Goal: Task Accomplishment & Management: Complete application form

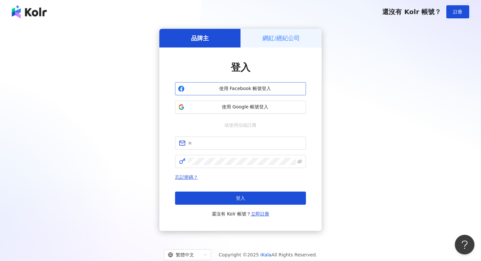
click at [262, 88] on span "使用 Facebook 帳號登入" at bounding box center [245, 88] width 116 height 7
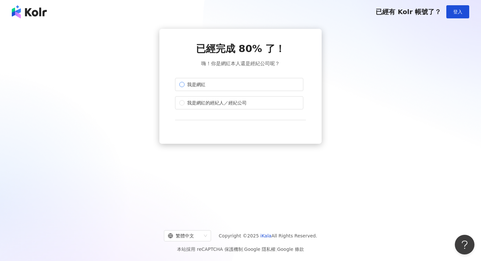
click at [217, 87] on label "我是網紅" at bounding box center [239, 84] width 128 height 13
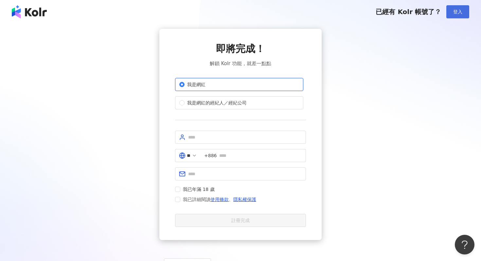
click at [464, 15] on button "登入" at bounding box center [457, 11] width 23 height 13
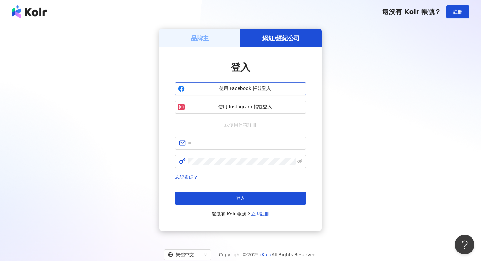
click at [230, 90] on span "使用 Facebook 帳號登入" at bounding box center [245, 88] width 116 height 7
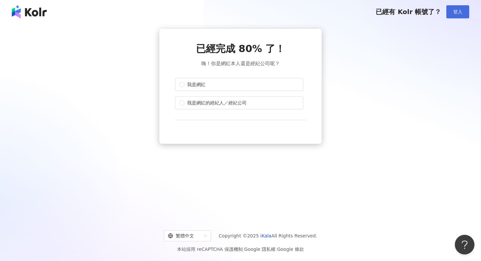
click at [459, 12] on span "登入" at bounding box center [457, 11] width 9 height 5
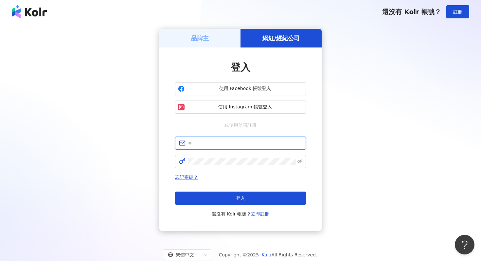
click at [233, 143] on input "text" at bounding box center [245, 142] width 114 height 7
type input "**********"
click button "登入" at bounding box center [240, 197] width 131 height 13
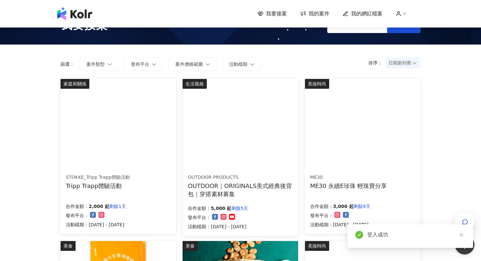
scroll to position [25, 0]
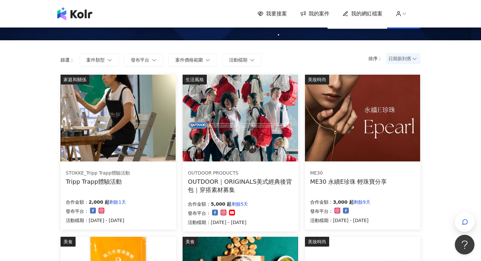
click at [126, 144] on img at bounding box center [117, 118] width 115 height 87
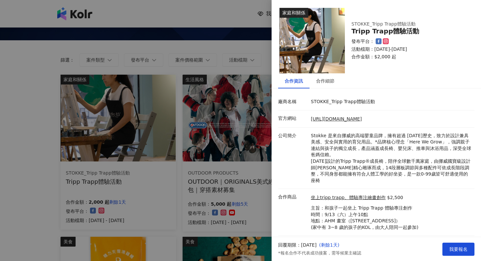
scroll to position [8, 0]
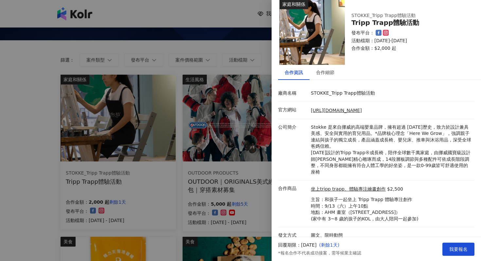
click at [138, 194] on div at bounding box center [240, 130] width 481 height 261
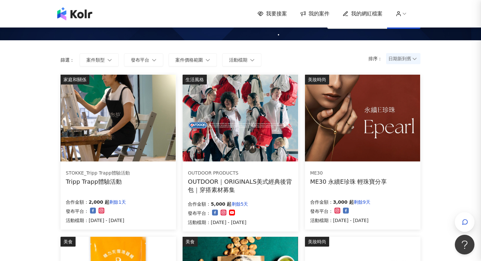
scroll to position [0, 0]
click at [244, 194] on div "OUTDOOR PRODUCTS OUTDOOR｜ORIGINALS美式經典後背包｜穿搭素材募集 合作金額： 5,000 起 剩餘5天 發布平台： 活動檔期：…" at bounding box center [239, 197] width 115 height 67
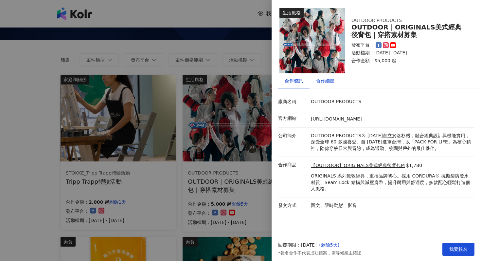
click at [325, 81] on div "合作細節" at bounding box center [325, 80] width 18 height 7
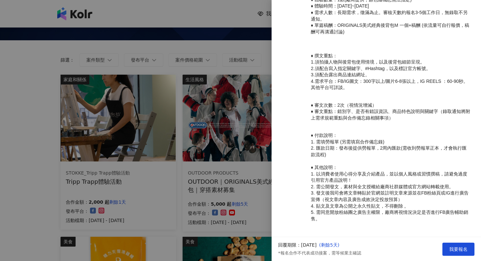
scroll to position [224, 0]
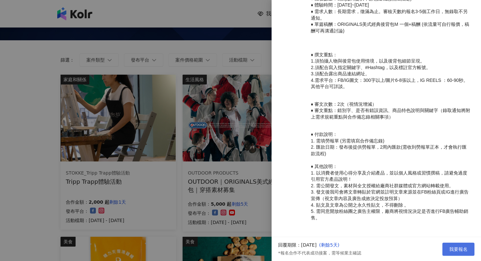
click at [455, 252] on button "我要報名" at bounding box center [458, 248] width 32 height 13
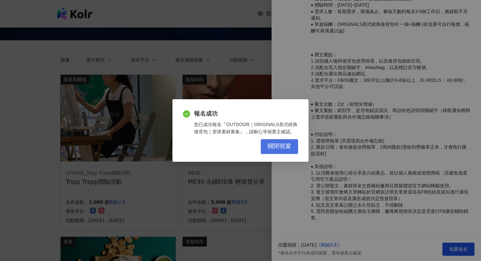
click at [276, 146] on span "關閉視窗" at bounding box center [279, 146] width 24 height 7
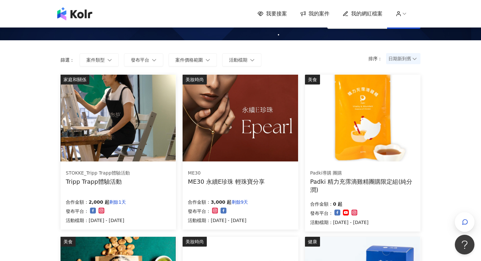
click at [265, 164] on div "ME30 ME30 永續E珍珠 輕珠寶分享 合作金額： 3,000 起 剩餘9天 發布平台： 活動檔期：[DATE] - [DATE]" at bounding box center [239, 196] width 115 height 65
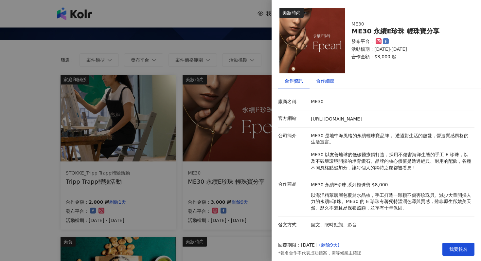
click at [320, 80] on div "合作細節" at bounding box center [325, 80] width 18 height 7
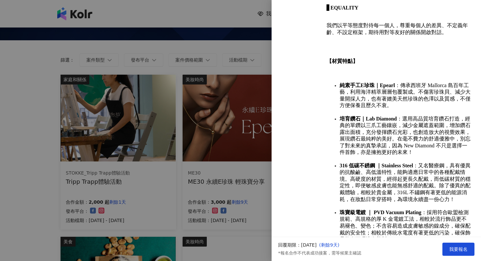
scroll to position [493, 0]
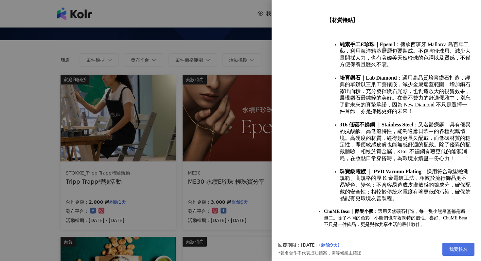
click at [452, 248] on span "我要報名" at bounding box center [458, 248] width 18 height 5
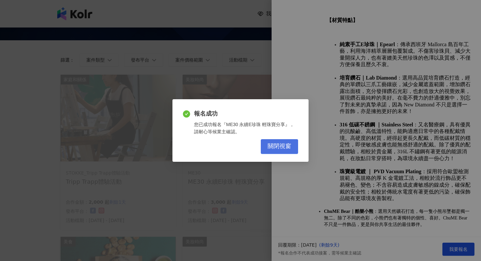
click at [266, 143] on button "關閉視窗" at bounding box center [279, 146] width 37 height 15
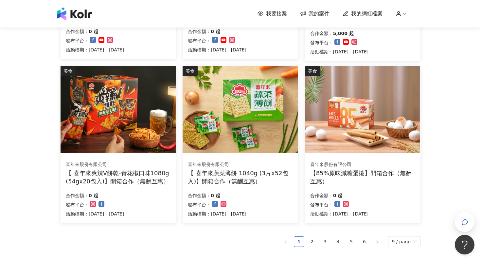
scroll to position [357, 0]
click at [119, 146] on img at bounding box center [117, 109] width 115 height 87
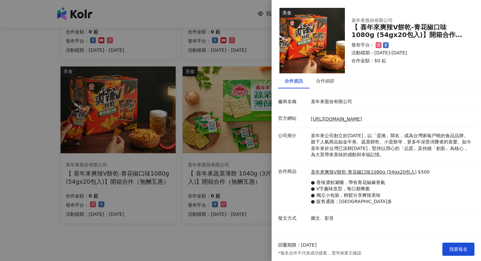
click at [186, 163] on div at bounding box center [240, 130] width 481 height 261
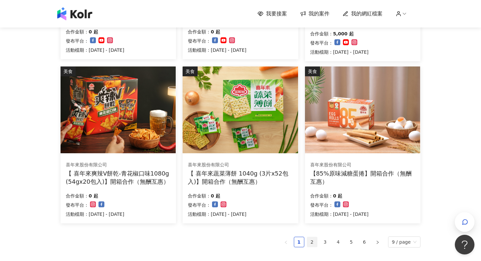
click at [313, 243] on link "2" at bounding box center [312, 242] width 10 height 10
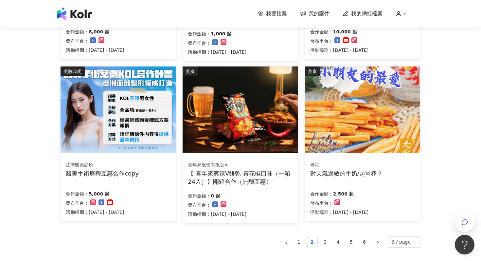
click at [376, 148] on img at bounding box center [362, 109] width 115 height 87
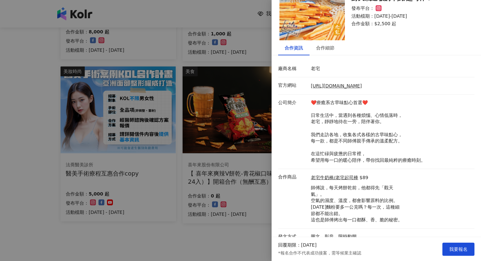
scroll to position [30, 0]
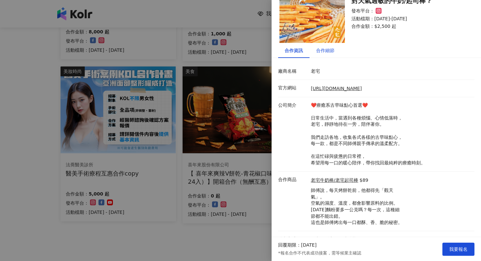
click at [318, 50] on div "合作細節" at bounding box center [325, 50] width 18 height 7
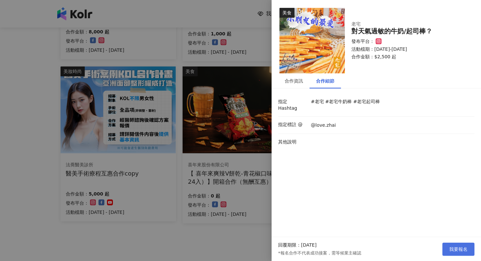
click at [454, 250] on span "我要報名" at bounding box center [458, 248] width 18 height 5
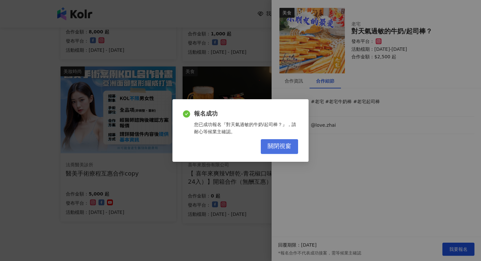
click at [279, 143] on span "關閉視窗" at bounding box center [279, 146] width 24 height 7
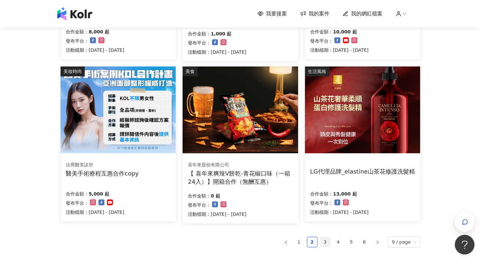
click at [325, 241] on link "3" at bounding box center [325, 242] width 10 height 10
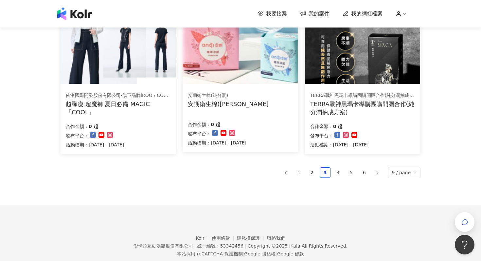
scroll to position [442, 0]
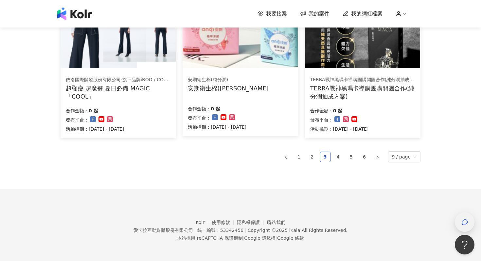
click at [462, 223] on icon "button" at bounding box center [464, 221] width 7 height 7
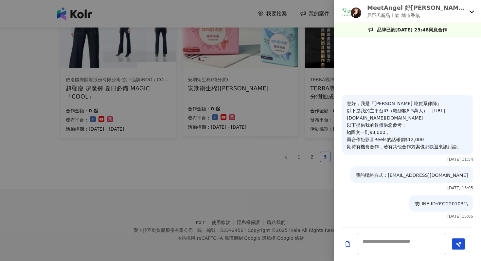
click at [413, 14] on p "屈臣氏新品上架_城市香氛" at bounding box center [416, 15] width 99 height 7
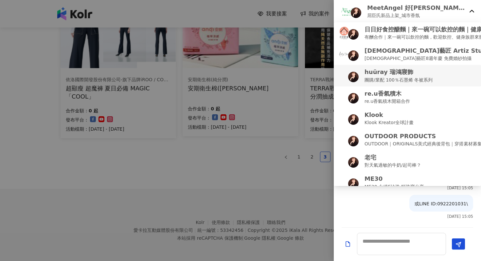
scroll to position [7, 0]
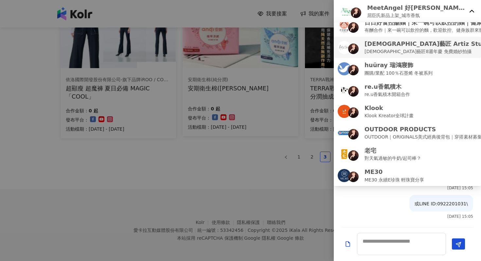
click at [399, 51] on p "[DEMOGRAPHIC_DATA]藝匠8週年慶 免費婚紗拍攝" at bounding box center [428, 51] width 128 height 7
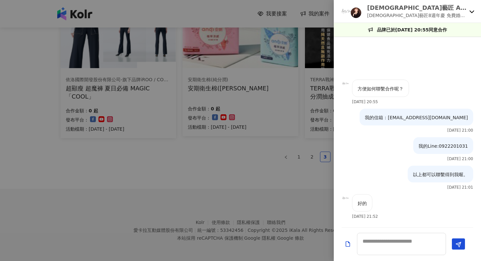
click at [468, 13] on div "[DEMOGRAPHIC_DATA]藝匠 Artiz Studio 韓國藝匠8週年慶 免費婚紗拍攝" at bounding box center [406, 11] width 147 height 23
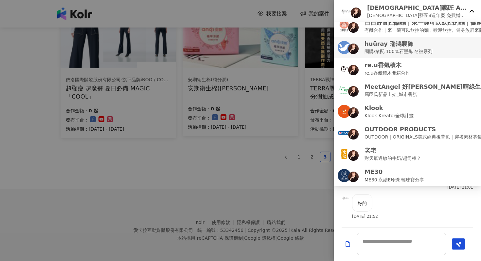
scroll to position [0, 0]
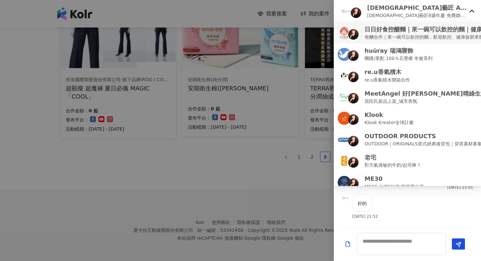
click at [410, 42] on li "日日好食控醣麵｜來一碗可以飲控的麵｜健康宵夜、健身被餐首選！ 有酬合作｜來一碗可以飲控的麵，歡迎飲控、健身族群來體驗！" at bounding box center [406, 32] width 147 height 21
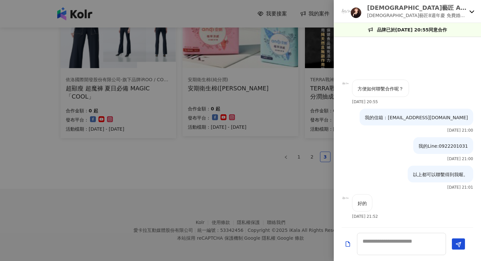
click at [469, 12] on icon at bounding box center [471, 11] width 5 height 5
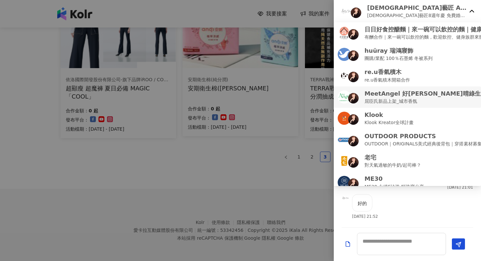
click at [397, 99] on p "屈臣氏新品上架_城市香氛" at bounding box center [425, 100] width 122 height 7
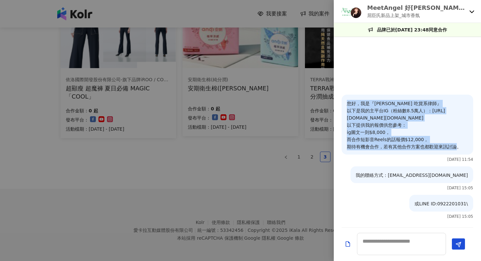
drag, startPoint x: 347, startPoint y: 101, endPoint x: 466, endPoint y: 144, distance: 127.0
click at [466, 144] on p "您好，我是『[PERSON_NAME] 吃貨系律師』 以下是我的主平台IG（粉絲數8.5萬人）：[URL][DOMAIN_NAME][DOMAIN_NAME]…" at bounding box center [406, 125] width 121 height 50
copy p "您好，我是『[PERSON_NAME] 吃貨系律師』 以下是我的主平台IG（粉絲數8.5萬人）：[URL][DOMAIN_NAME][DOMAIN_NAME]…"
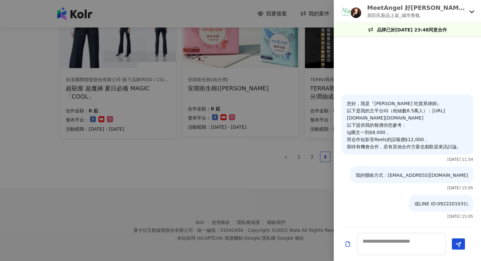
click at [467, 9] on div "MeetAngel 好[PERSON_NAME]晴綠生活 屈臣氏新品上架_城市香氛" at bounding box center [406, 11] width 147 height 23
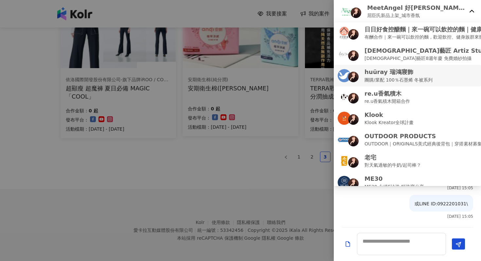
scroll to position [7, 0]
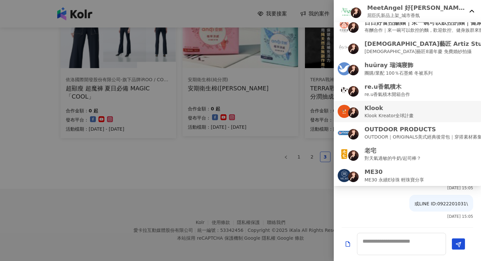
click at [382, 119] on li "Klook Klook Kreator全球計畫" at bounding box center [406, 111] width 147 height 21
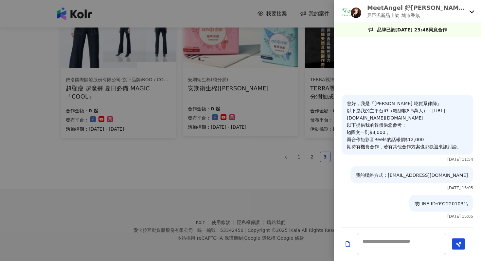
click at [465, 12] on div "MeetAngel 好[PERSON_NAME]晴綠生活 屈臣氏新品上架_城市香氛" at bounding box center [403, 11] width 126 height 15
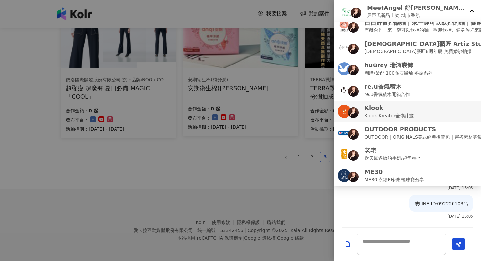
click at [390, 109] on p "Klook" at bounding box center [388, 108] width 49 height 8
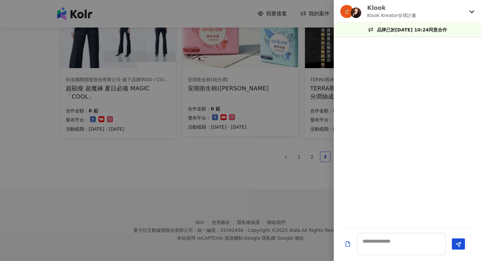
click at [467, 12] on div "Klook Klook Kreator全球計畫" at bounding box center [406, 11] width 147 height 23
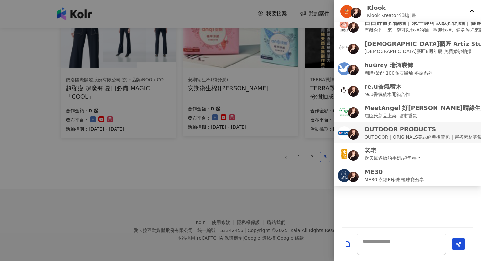
click at [396, 136] on p "OUTDOOR｜ORIGINALS美式經典後背包｜穿搭素材募集" at bounding box center [422, 136] width 117 height 7
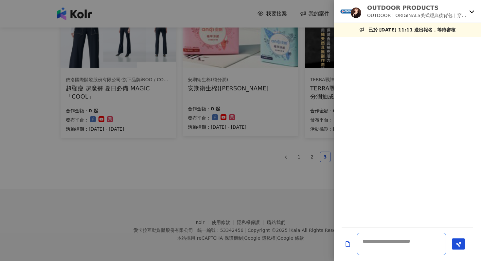
click at [372, 243] on textarea at bounding box center [401, 243] width 89 height 22
paste textarea "**********"
type textarea "**********"
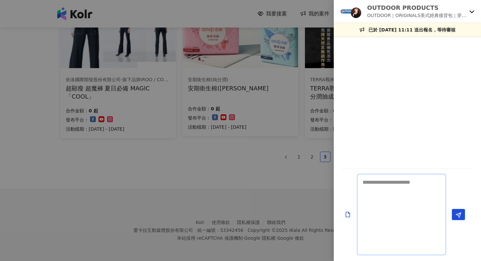
scroll to position [0, 0]
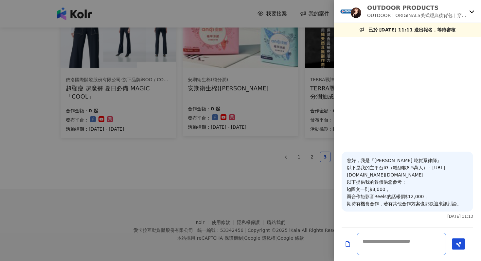
click at [391, 241] on textarea at bounding box center [401, 243] width 89 height 22
click at [431, 13] on p "OUTDOOR｜ORIGINALS美式經典後背包｜穿搭素材募集" at bounding box center [416, 15] width 99 height 7
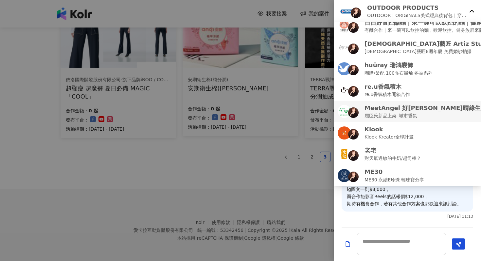
click at [390, 110] on p "MeetAngel 好[PERSON_NAME]晴綠生活" at bounding box center [425, 108] width 122 height 8
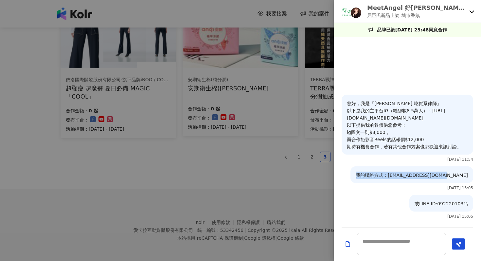
drag, startPoint x: 385, startPoint y: 175, endPoint x: 471, endPoint y: 173, distance: 86.3
click at [471, 173] on div "我的聯絡方式：[EMAIL_ADDRESS][DOMAIN_NAME]" at bounding box center [411, 174] width 123 height 17
copy p "我的聯絡方式：[EMAIL_ADDRESS][DOMAIN_NAME]"
click at [472, 14] on icon at bounding box center [471, 11] width 5 height 5
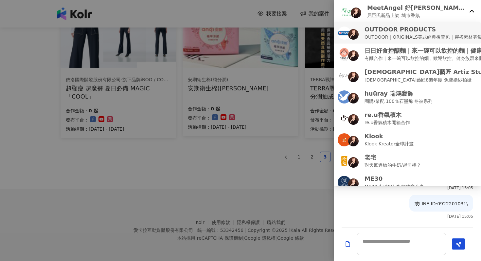
click at [415, 34] on p "OUTDOOR｜ORIGINALS美式經典後背包｜穿搭素材募集" at bounding box center [422, 36] width 117 height 7
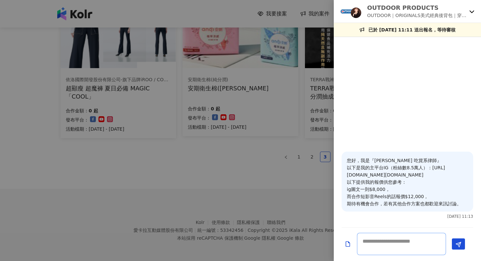
click at [384, 243] on textarea at bounding box center [401, 243] width 89 height 22
paste textarea "**********"
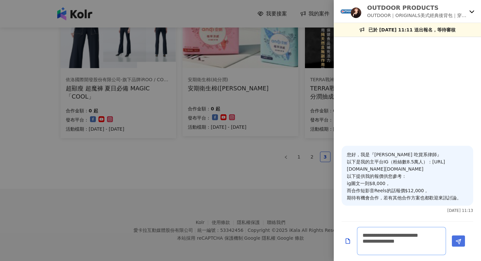
type textarea "**********"
click at [457, 241] on polygon "Send" at bounding box center [458, 241] width 5 height 5
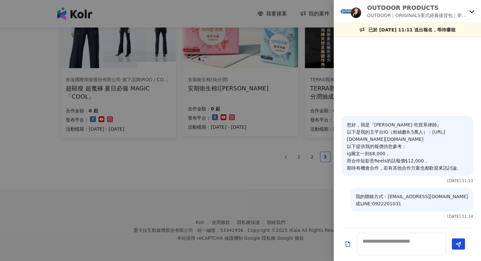
click at [470, 11] on icon at bounding box center [471, 11] width 5 height 3
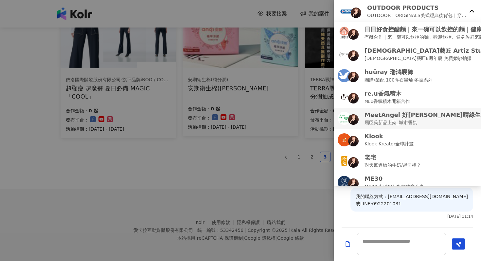
scroll to position [7, 0]
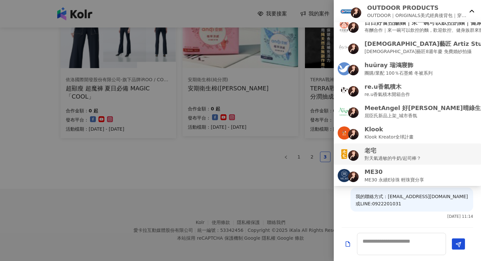
click at [381, 149] on p "老宅" at bounding box center [392, 150] width 57 height 8
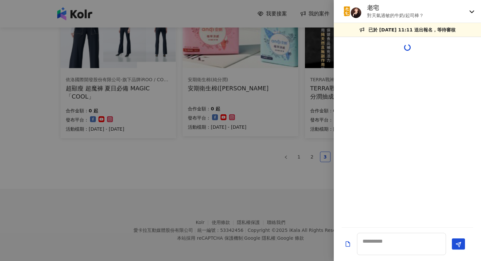
scroll to position [0, 0]
click at [469, 11] on icon at bounding box center [471, 11] width 5 height 5
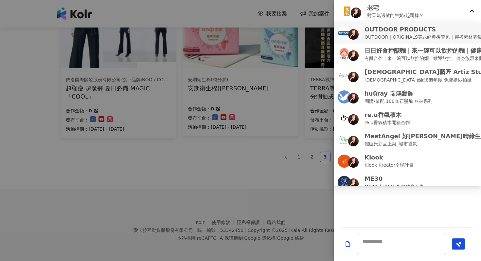
click at [413, 30] on p "OUTDOOR PRODUCTS" at bounding box center [422, 29] width 117 height 8
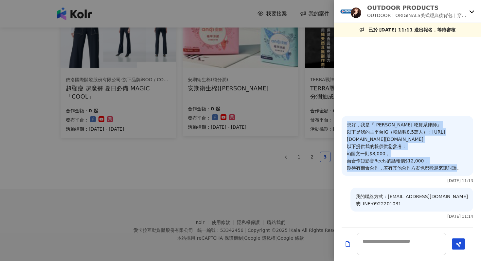
drag, startPoint x: 347, startPoint y: 124, endPoint x: 460, endPoint y: 170, distance: 122.1
click at [460, 170] on p "您好，我是『[PERSON_NAME] 吃貨系律師』 以下是我的主平台IG（粉絲數8.5萬人）：[URL][DOMAIN_NAME][DOMAIN_NAME]…" at bounding box center [406, 146] width 121 height 50
copy p "您好，我是『[PERSON_NAME] 吃貨系律師』 以下是我的主平台IG（粉絲數8.5萬人）：[URL][DOMAIN_NAME][DOMAIN_NAME]…"
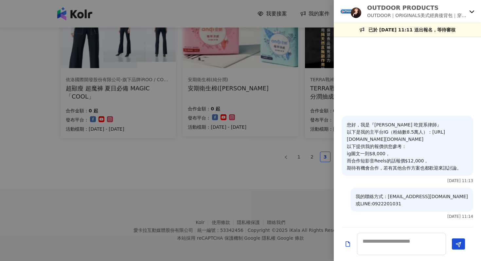
click at [435, 10] on p "OUTDOOR PRODUCTS" at bounding box center [416, 8] width 99 height 8
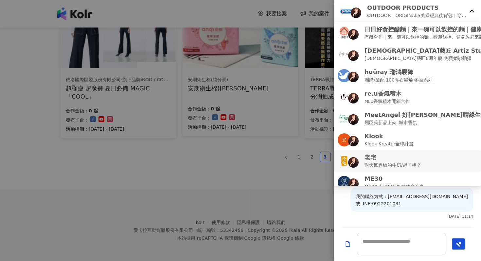
click at [377, 164] on p "對天氣過敏的牛奶/起司棒？" at bounding box center [392, 164] width 57 height 7
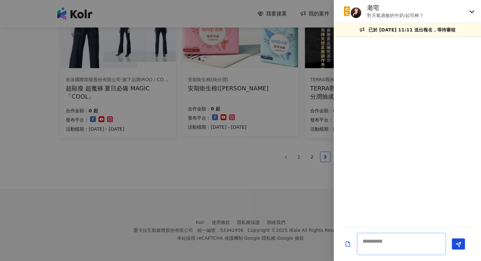
click at [377, 241] on textarea at bounding box center [401, 243] width 89 height 22
paste textarea "**********"
type textarea "**********"
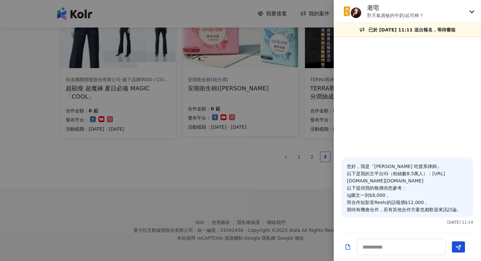
click at [382, 15] on p "對天氣過敏的牛奶/起司棒？" at bounding box center [395, 15] width 57 height 7
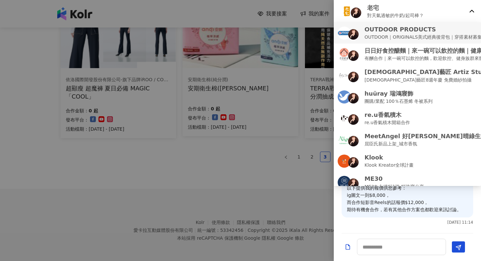
click at [385, 33] on p "OUTDOOR PRODUCTS" at bounding box center [422, 29] width 117 height 8
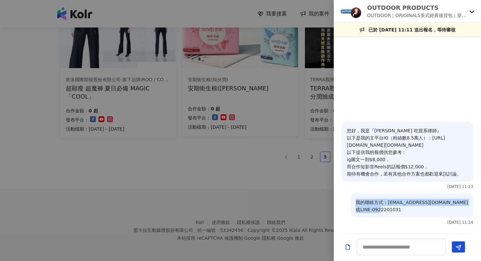
drag, startPoint x: 384, startPoint y: 201, endPoint x: 435, endPoint y: 211, distance: 51.5
click at [435, 211] on p "我的聯絡方式：[EMAIL_ADDRESS][DOMAIN_NAME] 或LINE:0922201031" at bounding box center [411, 205] width 112 height 14
copy p "我的聯絡方式：[EMAIL_ADDRESS][DOMAIN_NAME] 或LINE:0922201031"
click at [417, 13] on p "OUTDOOR｜ORIGINALS美式經典後背包｜穿搭素材募集" at bounding box center [416, 15] width 99 height 7
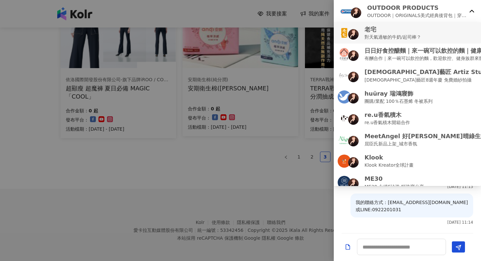
click at [410, 33] on p "對天氣過敏的牛奶/起司棒？" at bounding box center [392, 36] width 57 height 7
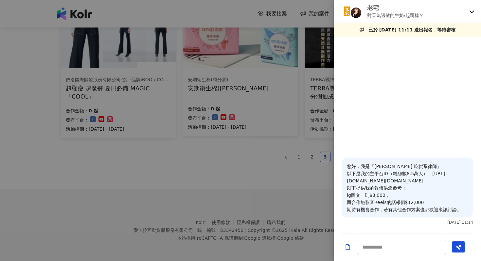
click at [383, 259] on div at bounding box center [406, 246] width 147 height 27
click at [381, 251] on textarea at bounding box center [401, 246] width 89 height 16
paste textarea "**********"
type textarea "**********"
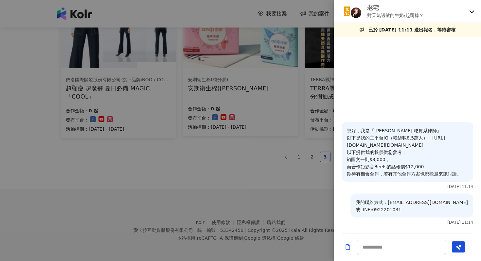
click at [468, 13] on div "老宅 對天氣過敏的牛奶/起司棒？" at bounding box center [406, 11] width 147 height 23
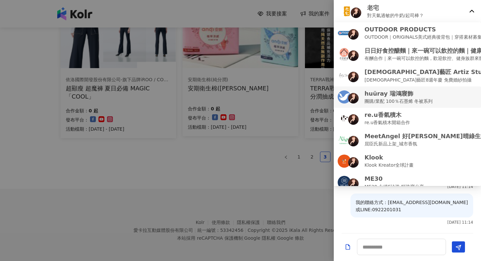
scroll to position [7, 0]
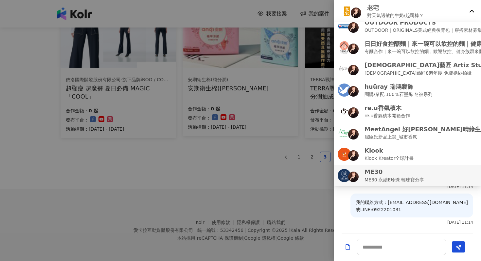
click at [391, 175] on p "ME30" at bounding box center [394, 171] width 60 height 8
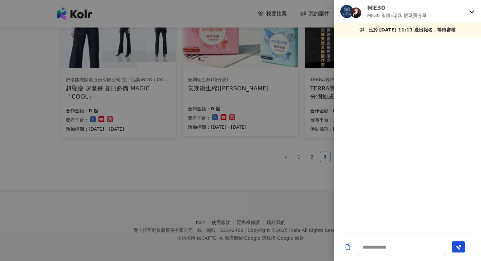
click at [414, 15] on p "ME30 永續E珍珠 輕珠寶分享" at bounding box center [397, 15] width 60 height 7
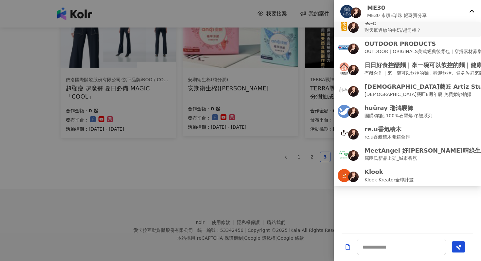
scroll to position [0, 0]
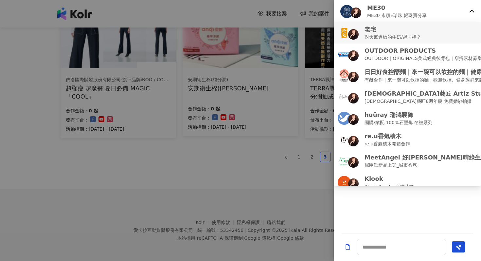
click at [400, 35] on p "對天氣過敏的牛奶/起司棒？" at bounding box center [392, 36] width 57 height 7
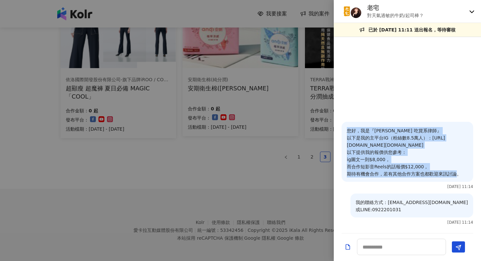
drag, startPoint x: 346, startPoint y: 131, endPoint x: 459, endPoint y: 176, distance: 121.3
click at [459, 176] on p "您好，我是『[PERSON_NAME] 吃貨系律師』 以下是我的主平台IG（粉絲數8.5萬人）：[URL][DOMAIN_NAME][DOMAIN_NAME]…" at bounding box center [406, 152] width 121 height 50
copy p "您好，我是『[PERSON_NAME] 吃貨系律師』 以下是我的主平台IG（粉絲數8.5萬人）：[URL][DOMAIN_NAME][DOMAIN_NAME]…"
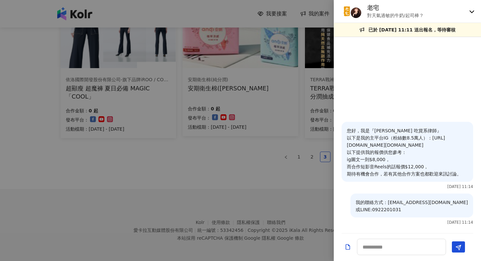
click at [417, 16] on p "對天氣過敏的牛奶/起司棒？" at bounding box center [395, 15] width 57 height 7
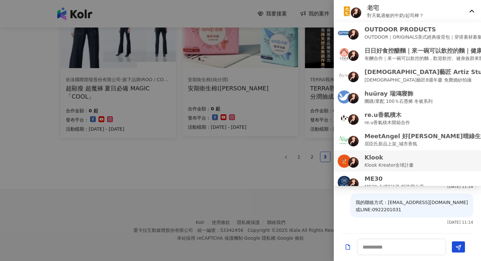
scroll to position [7, 0]
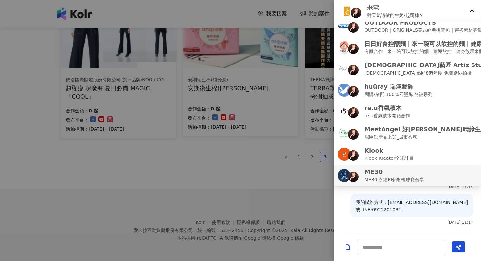
click at [383, 176] on p "ME30 永續E珍珠 輕珠寶分享" at bounding box center [394, 179] width 60 height 7
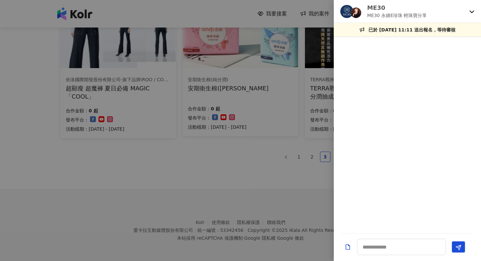
click at [375, 256] on div at bounding box center [406, 246] width 147 height 27
click at [375, 249] on textarea at bounding box center [401, 246] width 89 height 16
paste textarea "**********"
type textarea "**********"
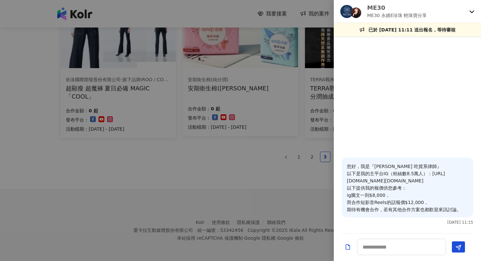
click at [401, 13] on p "ME30 永續E珍珠 輕珠寶分享" at bounding box center [397, 15] width 60 height 7
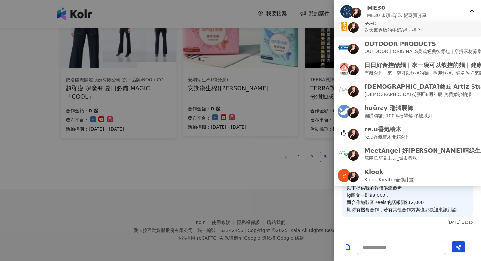
click at [392, 35] on li "老宅 對天氣過敏的牛奶/起司棒？" at bounding box center [406, 25] width 147 height 21
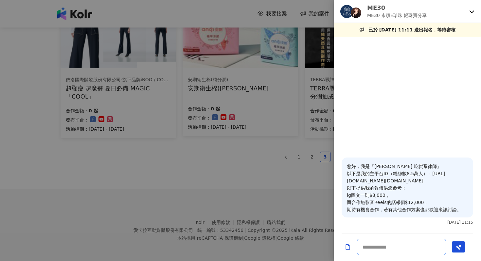
click at [375, 245] on textarea at bounding box center [401, 246] width 89 height 16
paste textarea "**********"
type textarea "**********"
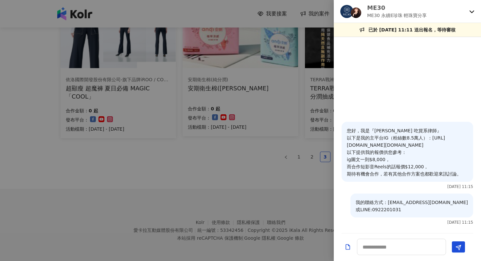
click at [470, 12] on icon at bounding box center [471, 11] width 5 height 3
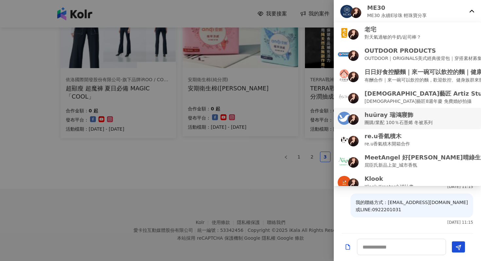
click at [394, 122] on p "團購/業配 100％石墨烯 冬被系列" at bounding box center [398, 122] width 68 height 7
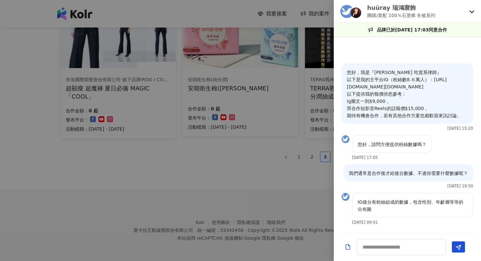
click at [470, 11] on icon at bounding box center [471, 11] width 5 height 3
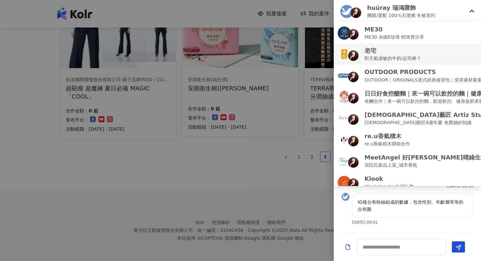
scroll to position [7, 0]
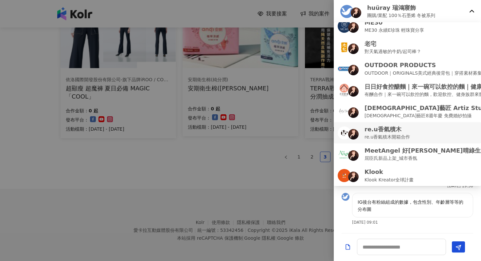
click at [391, 131] on p "re.u香氣積木" at bounding box center [386, 129] width 45 height 8
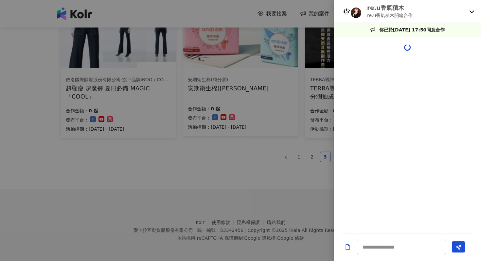
scroll to position [264, 0]
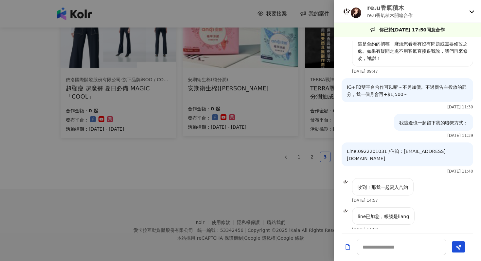
click at [471, 12] on icon at bounding box center [471, 11] width 5 height 5
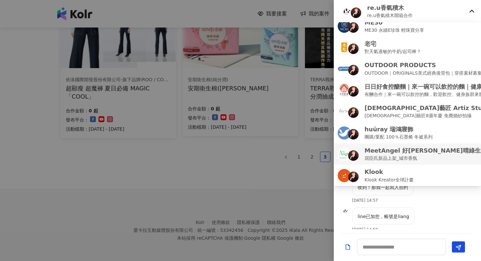
click at [413, 154] on p "屈臣氏新品上架_城市香氛" at bounding box center [425, 157] width 122 height 7
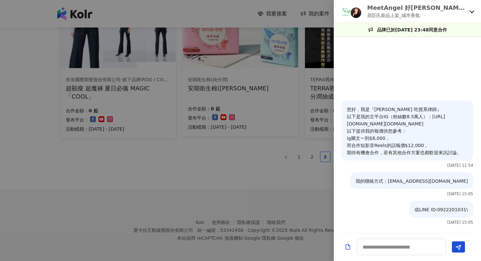
scroll to position [0, 0]
click at [469, 12] on icon at bounding box center [471, 11] width 5 height 5
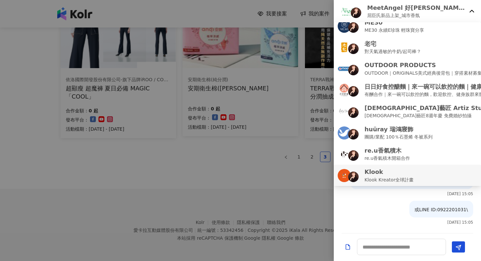
click at [388, 177] on p "Klook Kreator全球計畫" at bounding box center [388, 179] width 49 height 7
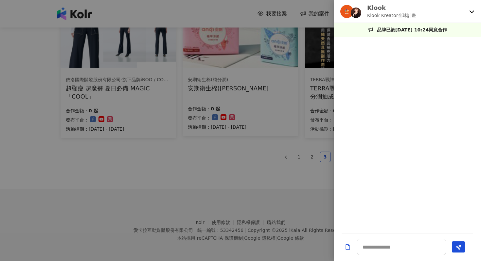
click at [472, 13] on icon at bounding box center [471, 11] width 5 height 5
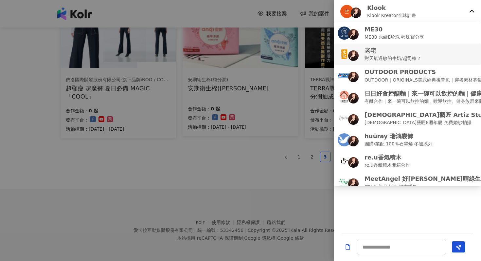
scroll to position [7, 0]
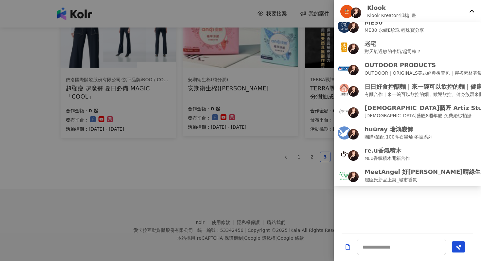
click at [273, 172] on div at bounding box center [240, 130] width 481 height 261
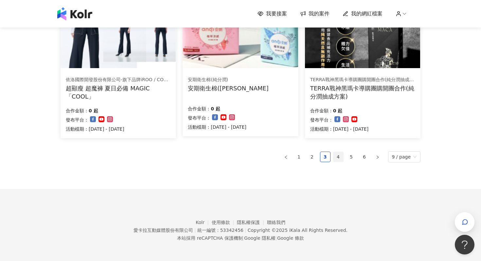
click at [340, 158] on link "4" at bounding box center [338, 157] width 10 height 10
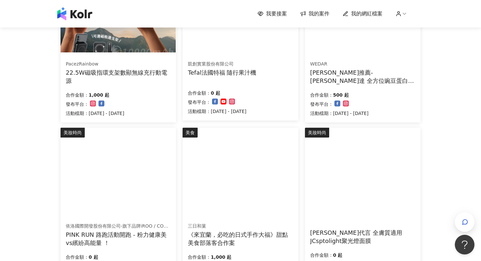
scroll to position [369, 0]
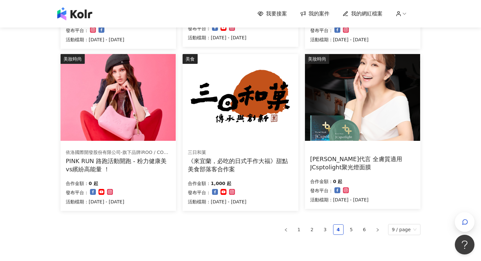
click at [260, 142] on div "美食 三日和菓 《來宜蘭，必吃的日式手作大福》甜點美食部落客合作案 合作金額： 1,000 起 發布平台： 活動檔期：[DATE] - [DATE]" at bounding box center [239, 132] width 115 height 157
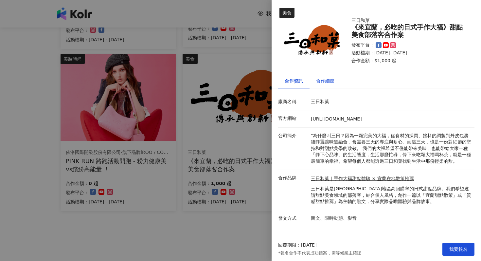
click at [321, 79] on div "合作細節" at bounding box center [325, 80] width 18 height 7
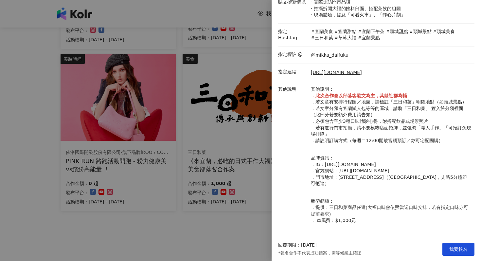
scroll to position [222, 0]
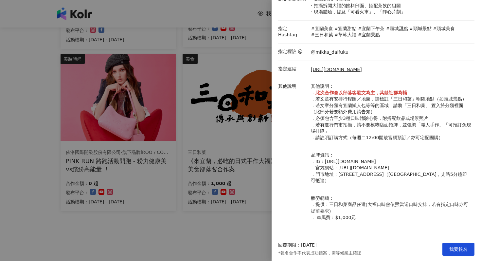
click at [262, 208] on div at bounding box center [240, 130] width 481 height 261
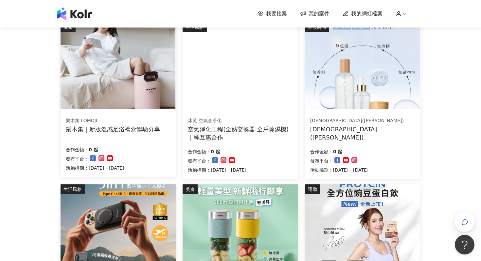
scroll to position [175, 0]
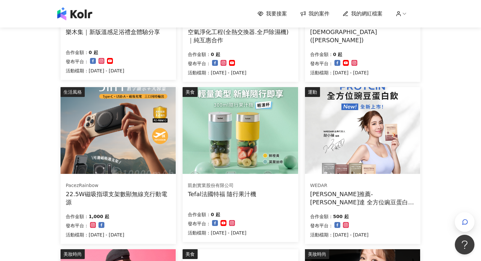
click at [150, 199] on div "22.5W磁吸指環支架數顯無線充行動電源" at bounding box center [118, 198] width 105 height 16
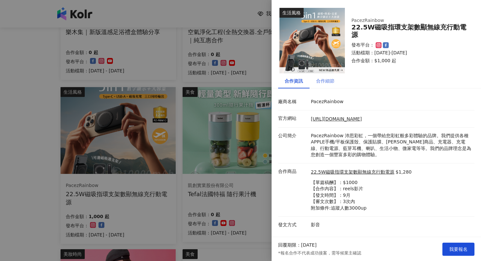
click at [324, 88] on div "合作細節" at bounding box center [324, 80] width 31 height 15
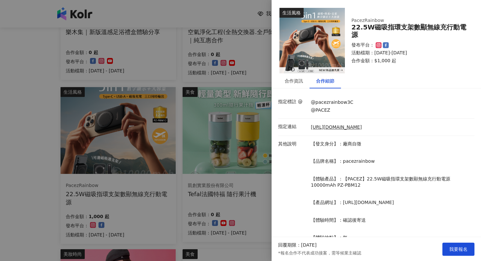
click at [253, 151] on div at bounding box center [240, 130] width 481 height 261
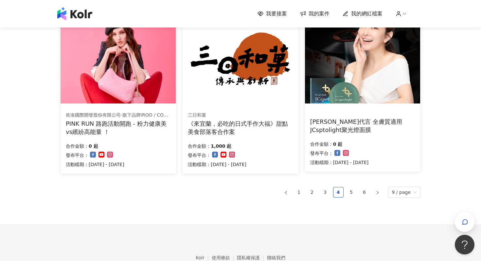
scroll to position [442, 0]
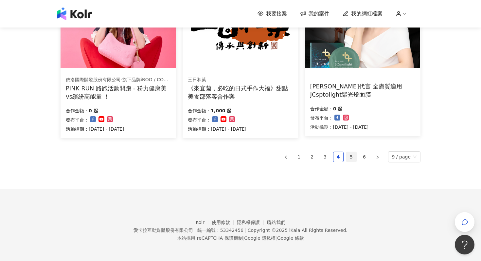
click at [352, 158] on link "5" at bounding box center [351, 157] width 10 height 10
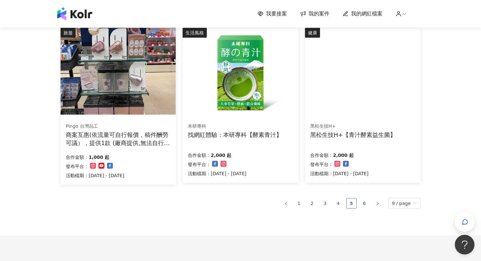
scroll to position [395, 0]
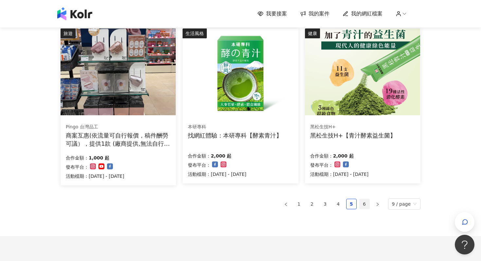
click at [363, 203] on link "6" at bounding box center [364, 204] width 10 height 10
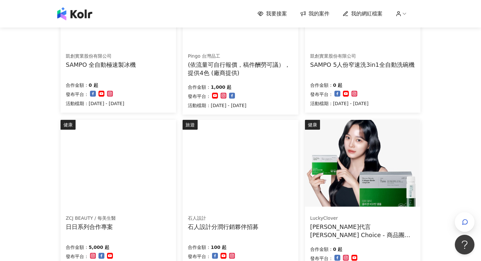
scroll to position [0, 0]
